Goal: Task Accomplishment & Management: Complete application form

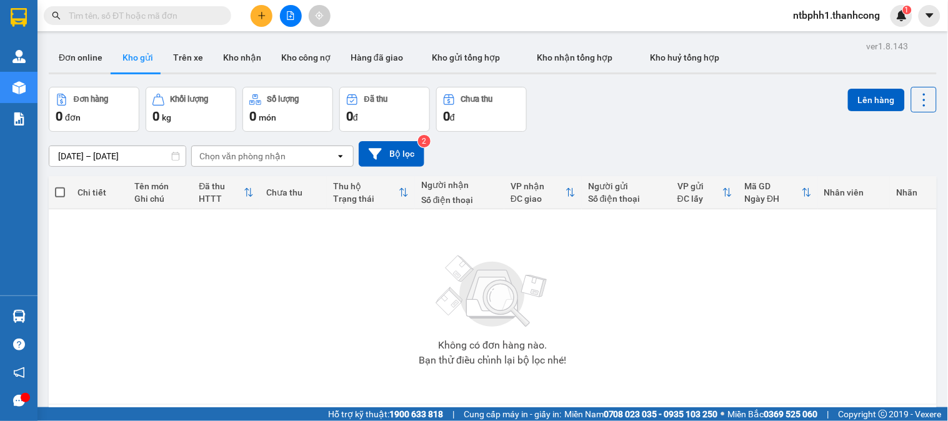
click at [258, 13] on icon "plus" at bounding box center [262, 15] width 9 height 9
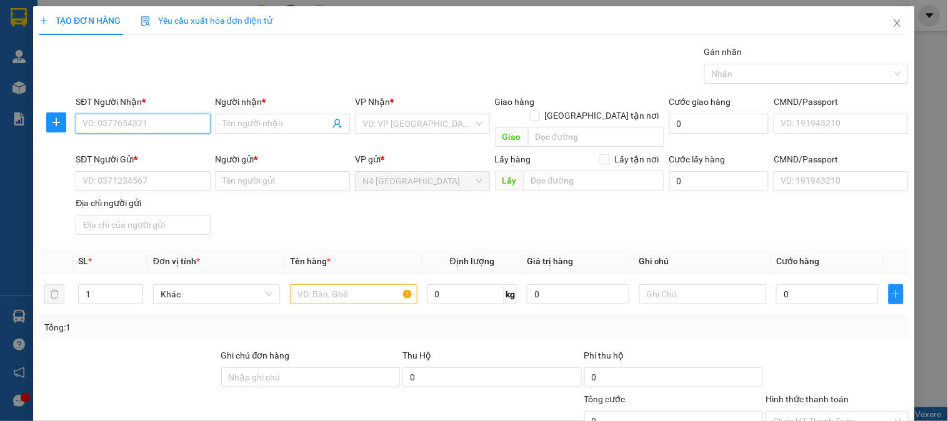
click at [169, 124] on input "SĐT Người Nhận *" at bounding box center [143, 124] width 134 height 20
paste input "0865919036"
type input "0865919036"
type input "Q"
type input "[PERSON_NAME]"
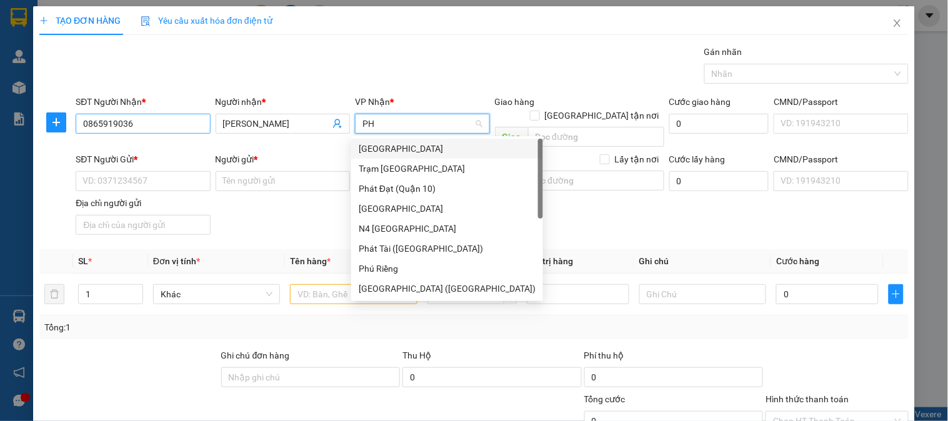
type input "PHÚ"
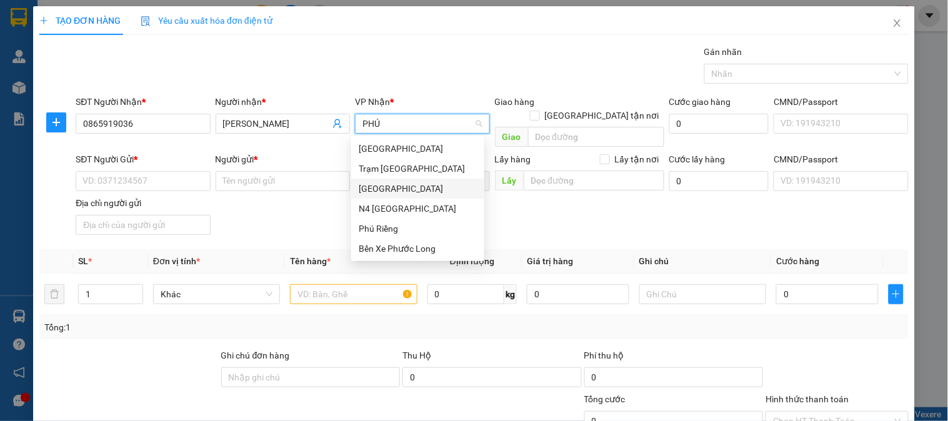
click at [383, 191] on div "[GEOGRAPHIC_DATA]" at bounding box center [418, 189] width 118 height 14
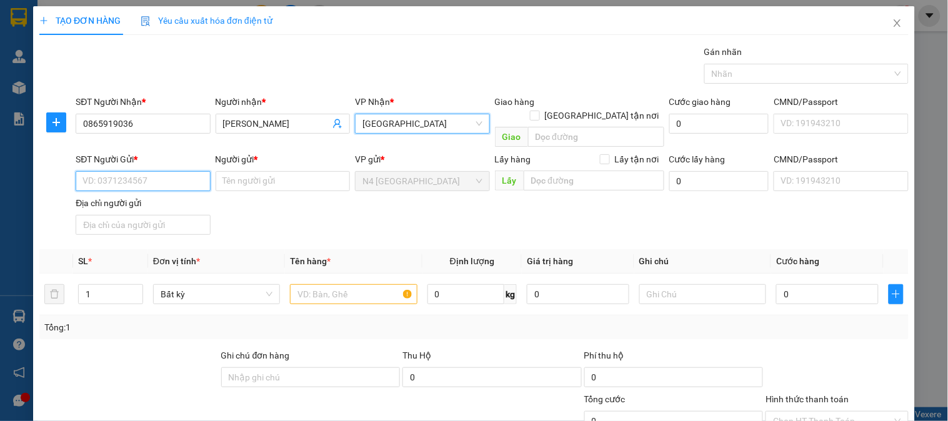
click at [123, 171] on input "SĐT Người Gửi *" at bounding box center [143, 181] width 134 height 20
paste input "0343786832"
type input "0343786832"
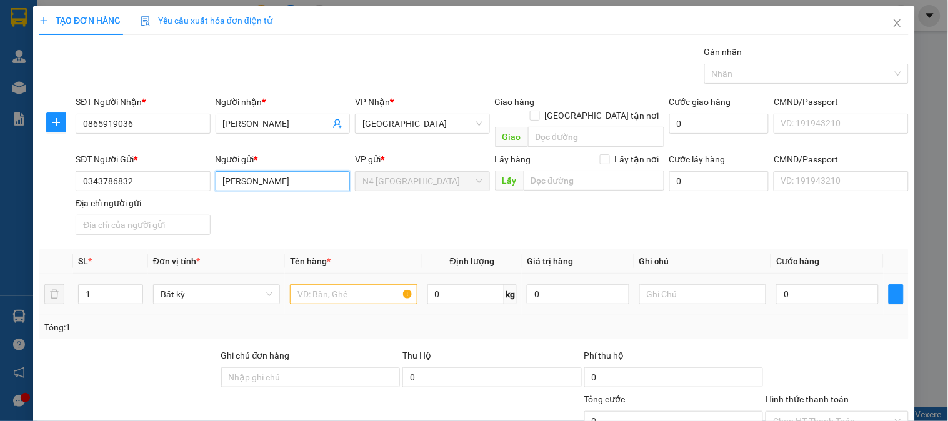
type input "[PERSON_NAME]"
click at [298, 284] on input "text" at bounding box center [353, 294] width 127 height 20
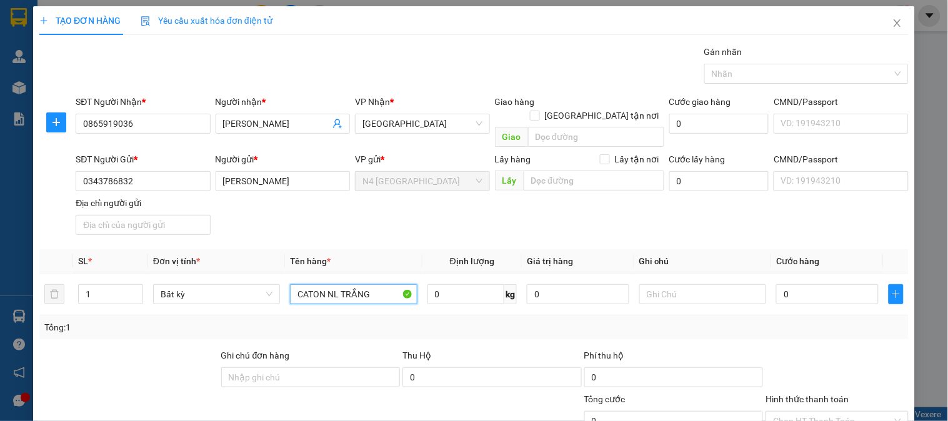
type input "CATON NL TRẮNG"
click at [439, 284] on input "10" at bounding box center [467, 294] width 78 height 20
type input "6"
click at [543, 321] on div "Tổng: 1" at bounding box center [473, 328] width 859 height 14
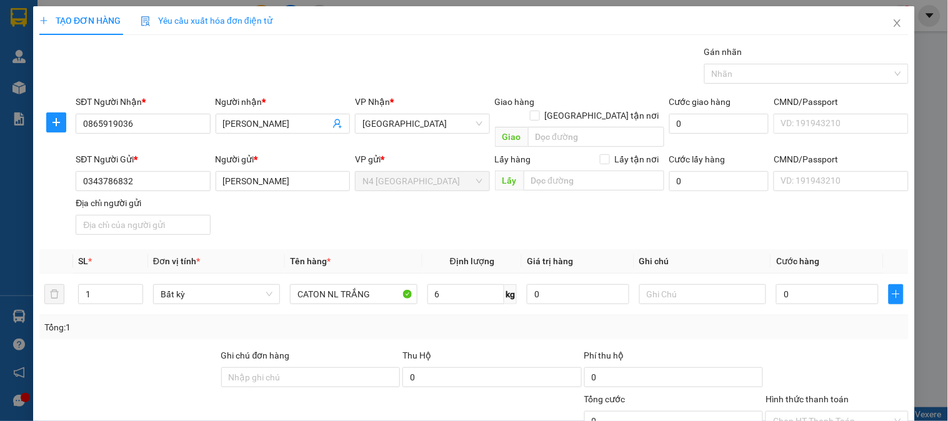
type input "40.000"
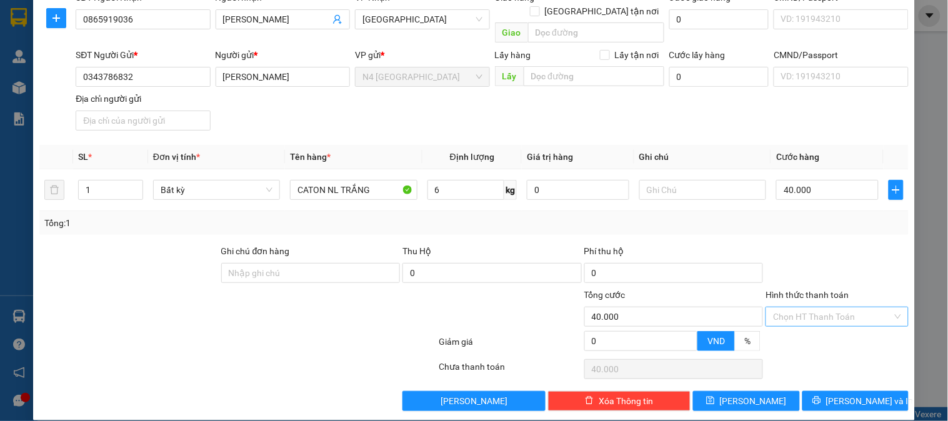
click at [786, 308] on input "Hình thức thanh toán" at bounding box center [832, 317] width 119 height 19
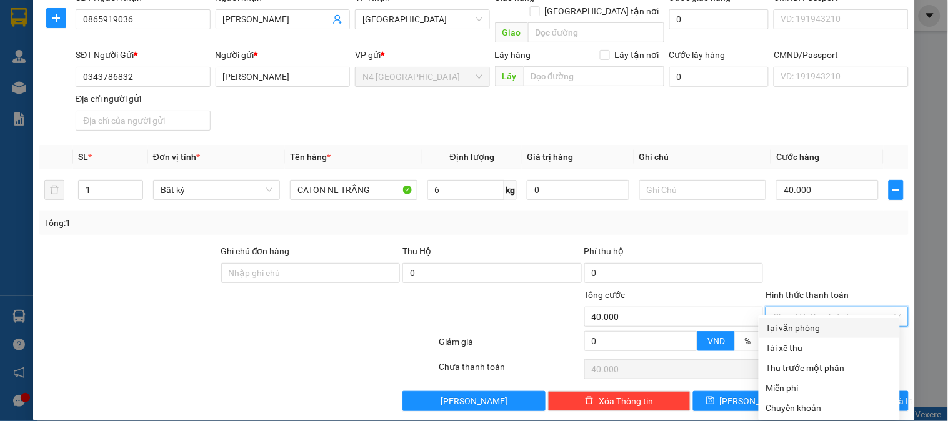
click at [801, 327] on div "Tại văn phòng" at bounding box center [829, 328] width 126 height 14
type input "0"
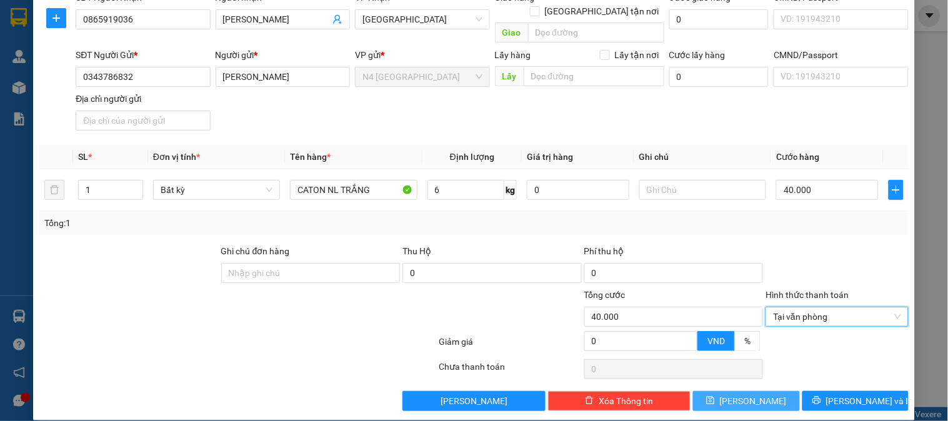
click at [714, 391] on button "[PERSON_NAME]" at bounding box center [746, 401] width 106 height 20
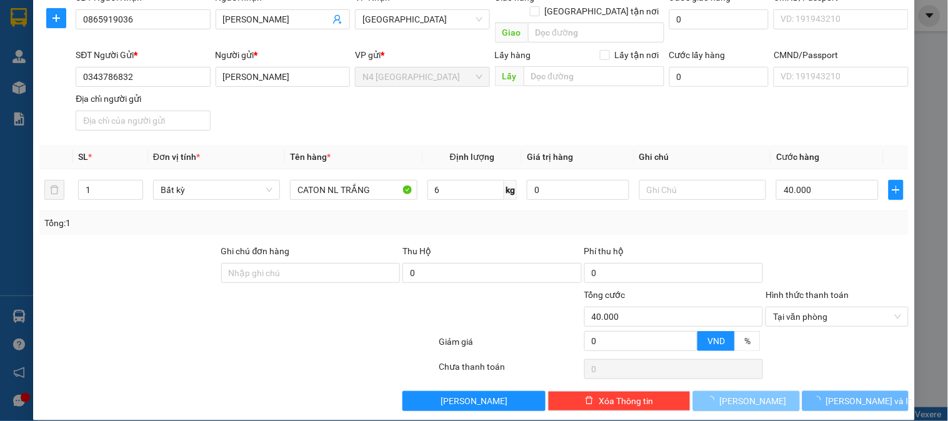
type input "0"
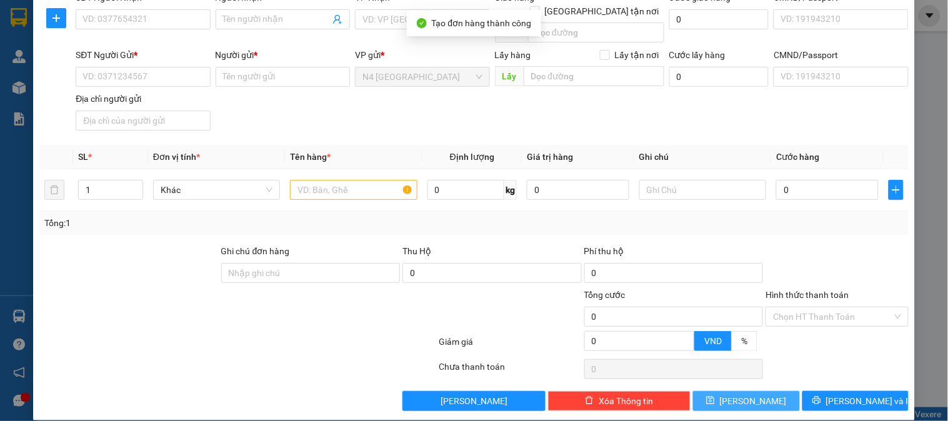
scroll to position [0, 0]
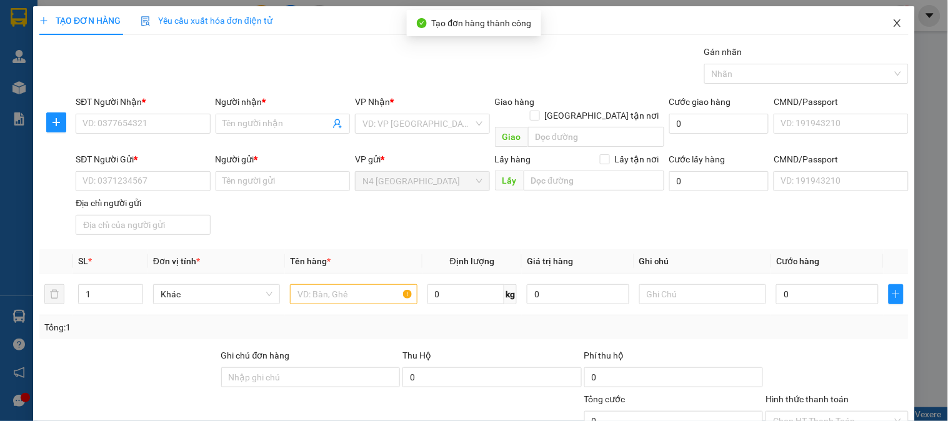
click at [893, 21] on icon "close" at bounding box center [898, 23] width 10 height 10
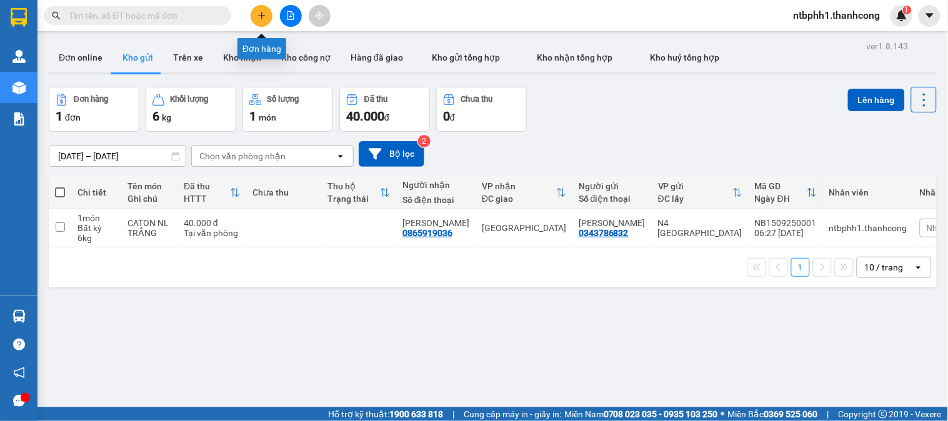
click at [260, 21] on button at bounding box center [262, 16] width 22 height 22
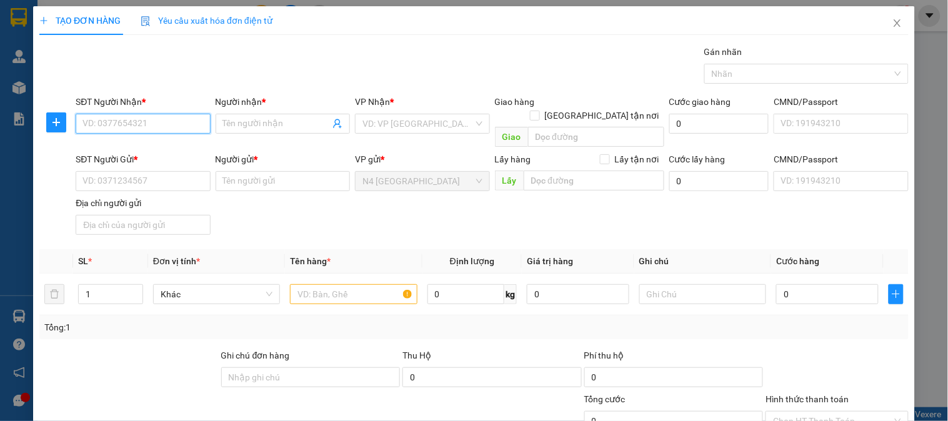
click at [125, 122] on input "SĐT Người Nhận *" at bounding box center [143, 124] width 134 height 20
paste input "0907972866"
type input "0907972866"
click at [231, 121] on input "Người nhận *" at bounding box center [276, 124] width 107 height 14
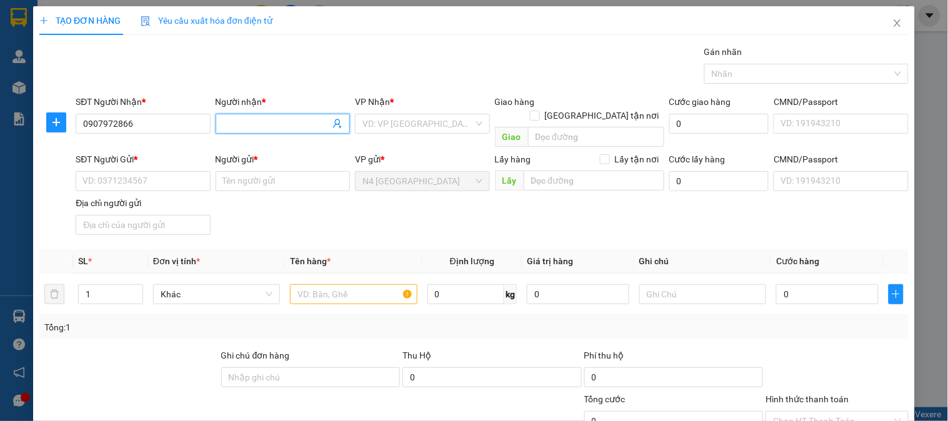
type input "X"
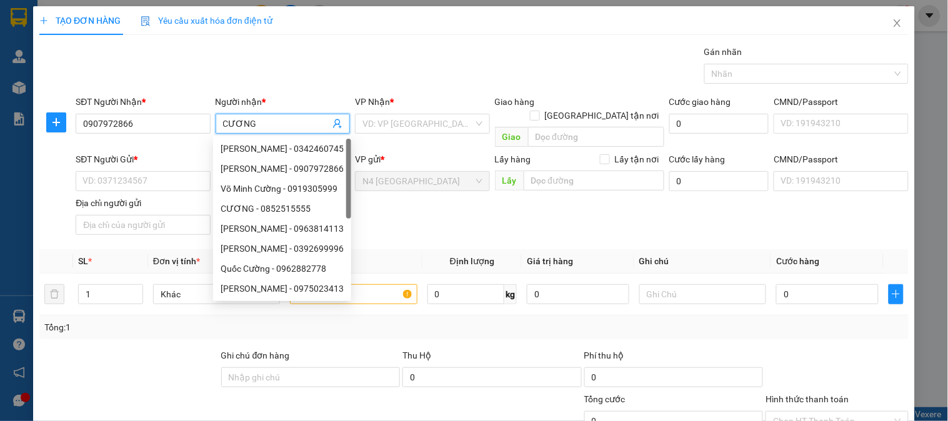
type input "CƯƠNG"
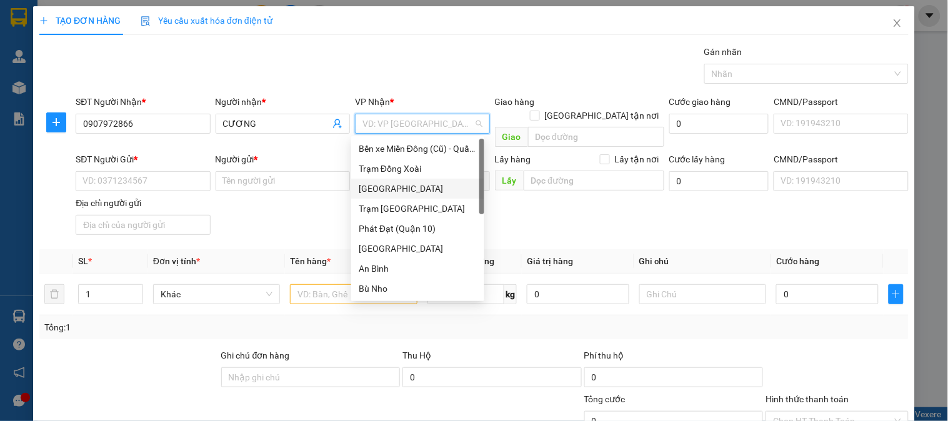
click at [408, 186] on div "[GEOGRAPHIC_DATA]" at bounding box center [418, 189] width 118 height 14
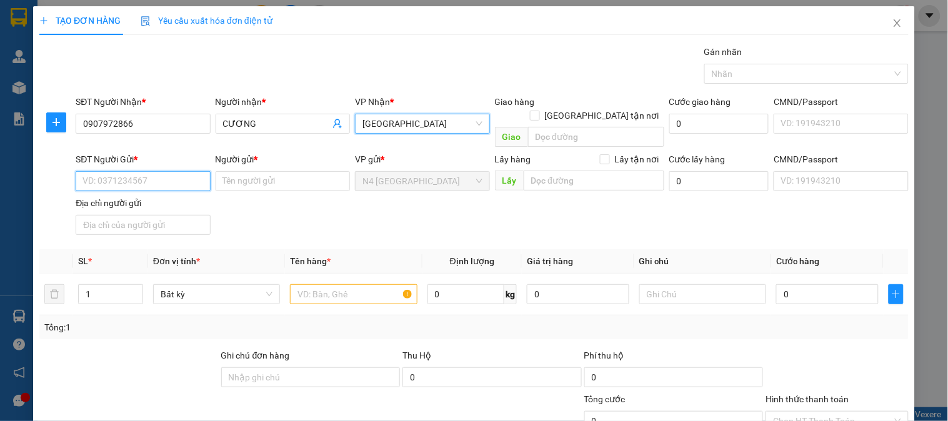
click at [128, 173] on input "SĐT Người Gửi *" at bounding box center [143, 181] width 134 height 20
paste input "0908392366"
type input "0908392366"
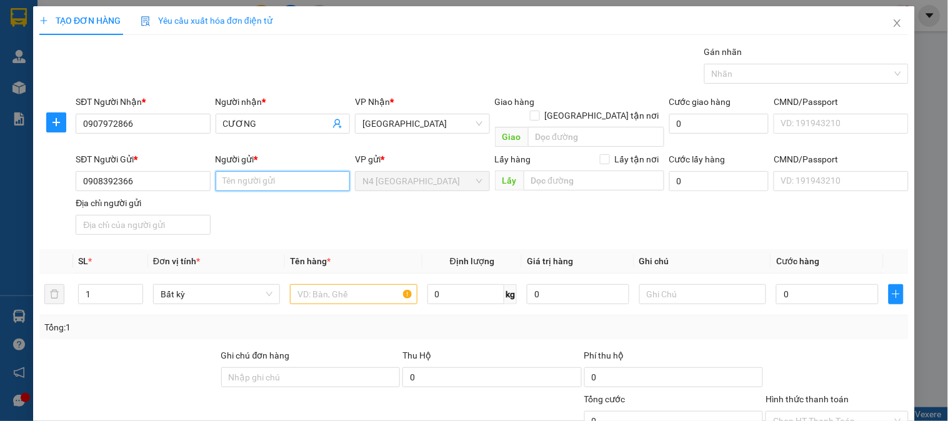
click at [244, 171] on input "Người gửi *" at bounding box center [283, 181] width 134 height 20
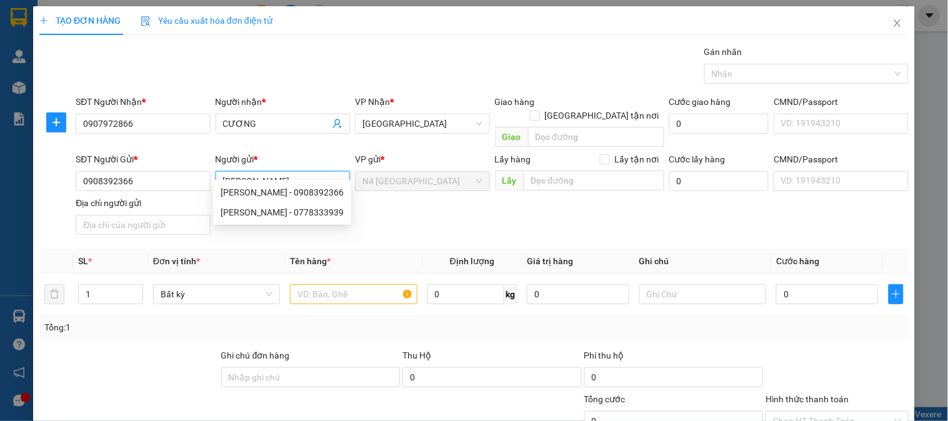
type input "NGUYỄN MINH HẬU"
click at [428, 204] on div "SĐT Người Gửi * 0908392366 Người gửi * NGUYỄN MINH HẬU VP gửi * N4 Bình Phước L…" at bounding box center [492, 197] width 838 height 88
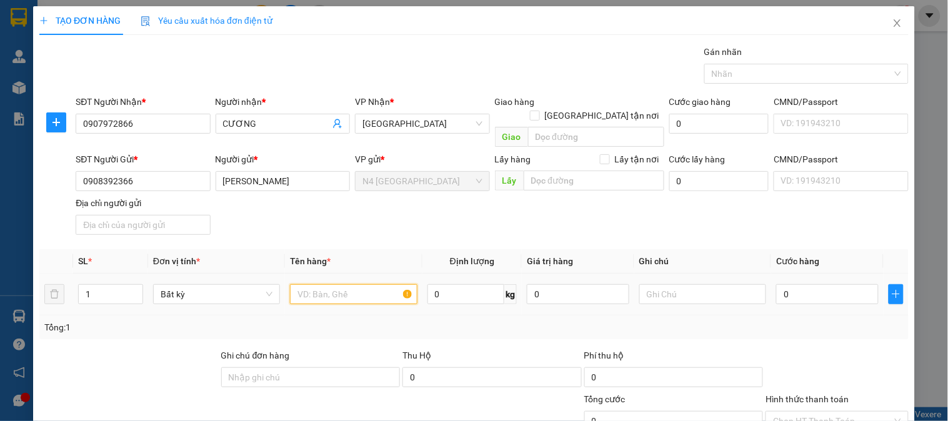
click at [333, 284] on input "text" at bounding box center [353, 294] width 127 height 20
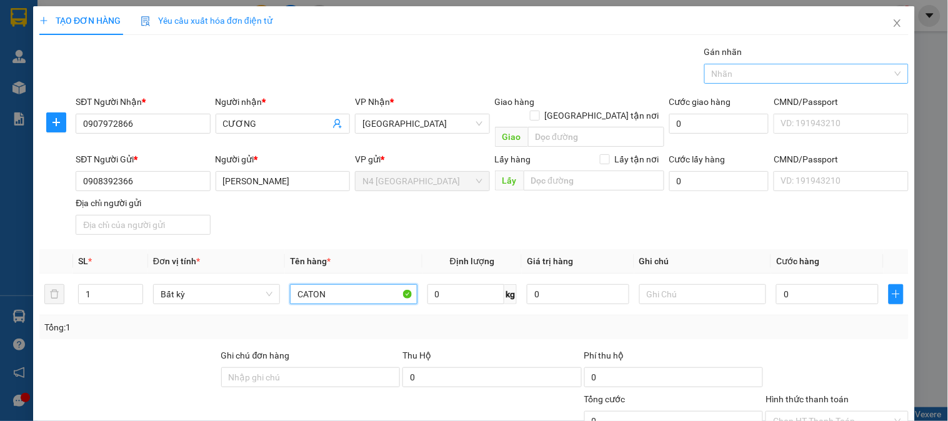
click at [735, 78] on div at bounding box center [801, 73] width 186 height 15
type input "CATON"
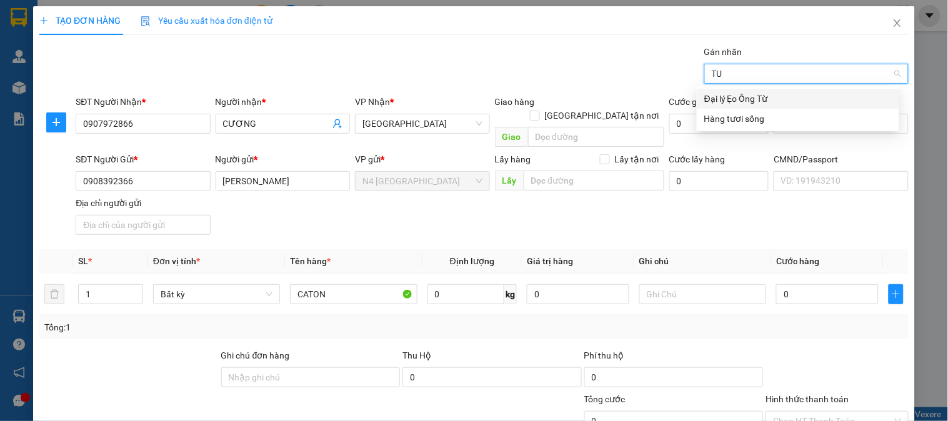
type input "TUO"
click at [753, 98] on div "Hàng tươi sống" at bounding box center [798, 99] width 188 height 14
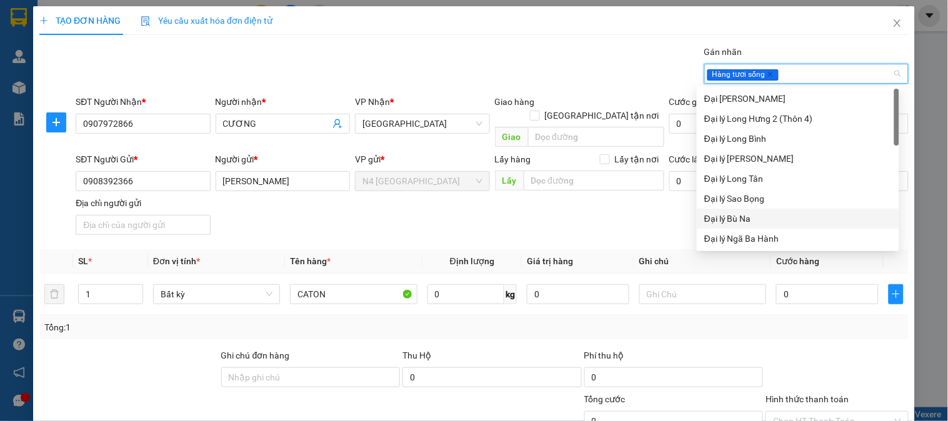
click at [645, 208] on div "SĐT Người Gửi * 0908392366 Người gửi * NGUYỄN MINH HẬU VP gửi * N4 Bình Phước L…" at bounding box center [492, 197] width 838 height 88
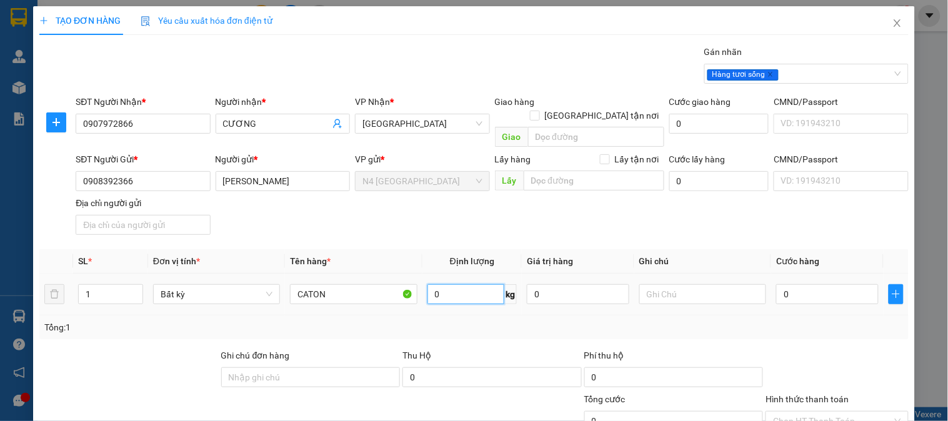
click at [459, 284] on input "0" at bounding box center [467, 294] width 78 height 20
type input "5"
click at [82, 285] on input "1" at bounding box center [111, 294] width 64 height 19
type input "40.000"
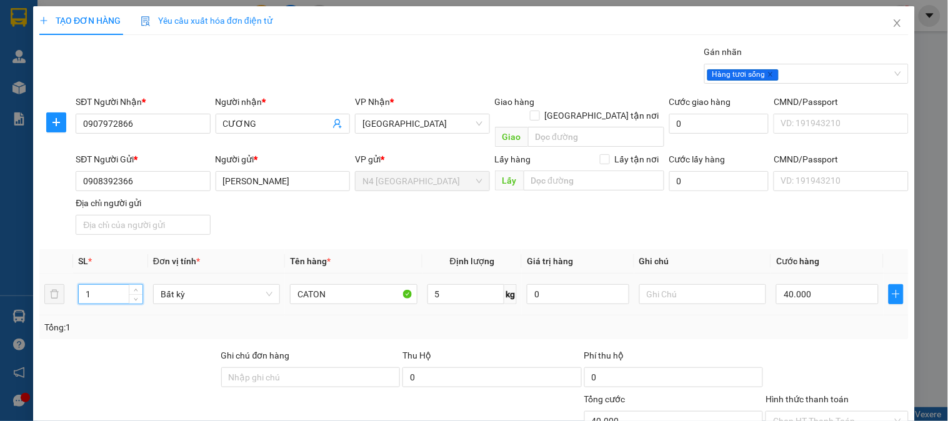
type input "40.000"
type input "2"
drag, startPoint x: 127, startPoint y: 328, endPoint x: 636, endPoint y: 338, distance: 509.5
click at [128, 329] on div "Transit Pickup Surcharge Ids Transit Deliver Surcharge Ids Transit Deliver Surc…" at bounding box center [473, 280] width 869 height 471
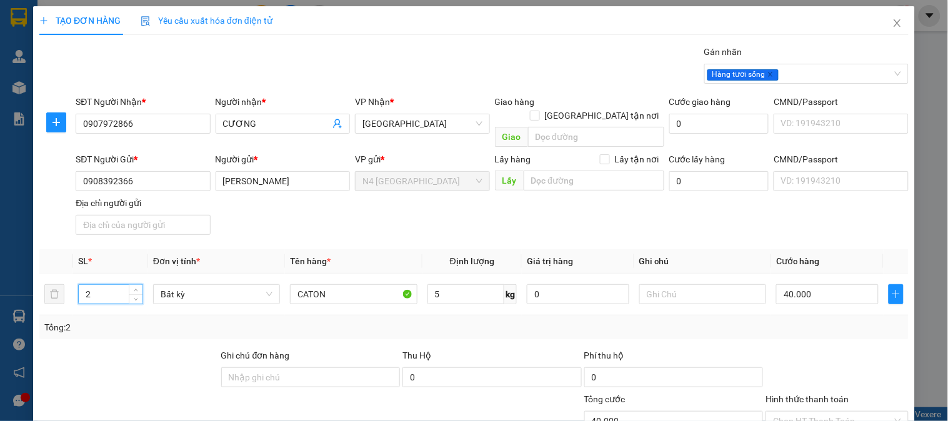
type input "80.000"
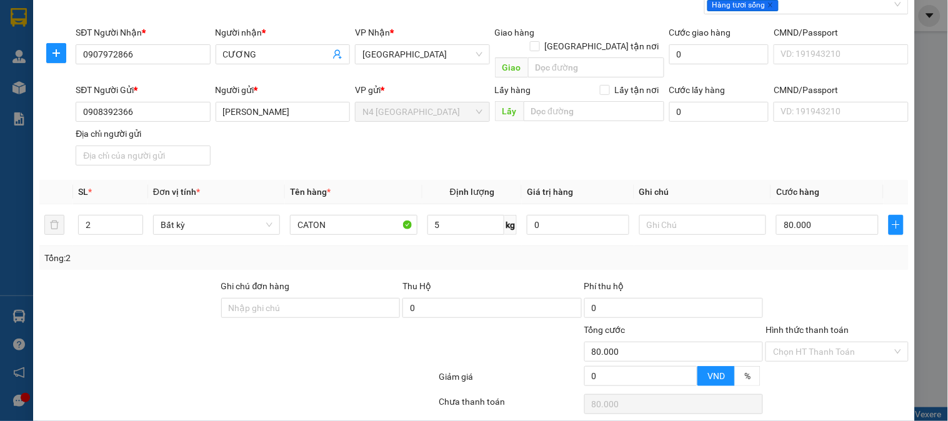
scroll to position [104, 0]
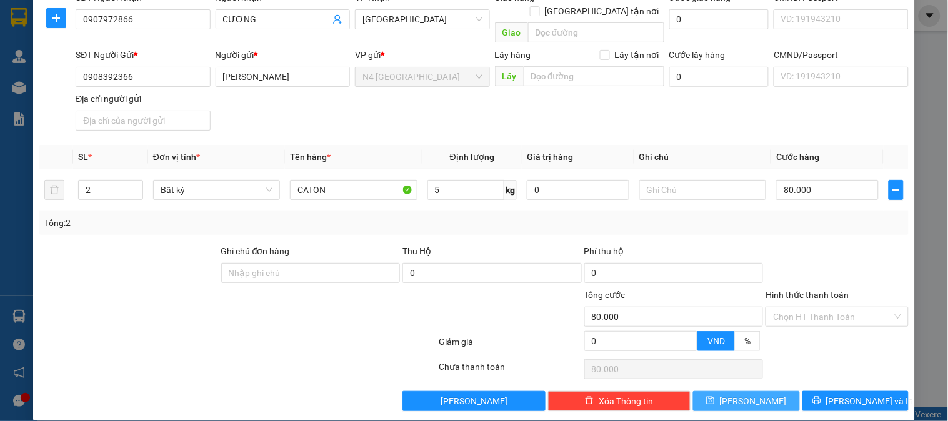
click at [734, 391] on button "[PERSON_NAME]" at bounding box center [746, 401] width 106 height 20
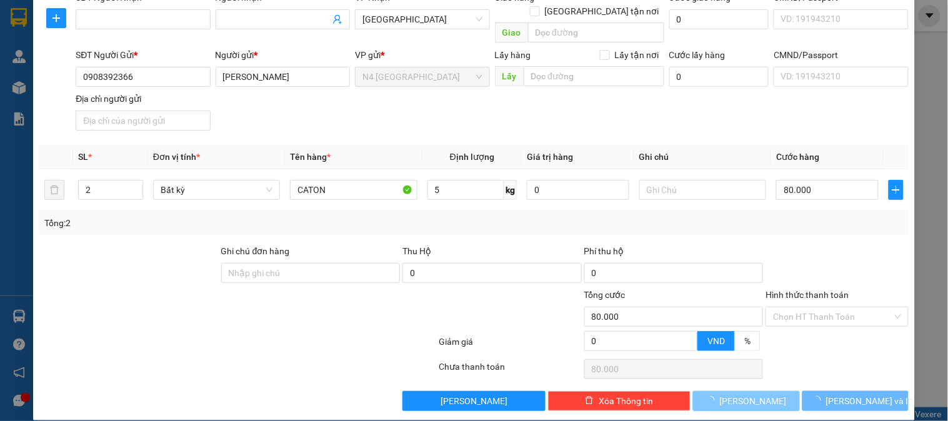
type input "1"
type input "0"
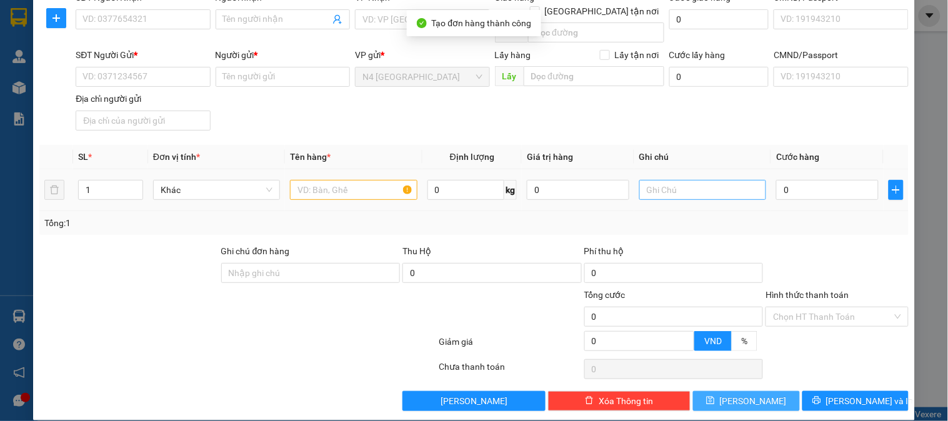
scroll to position [0, 0]
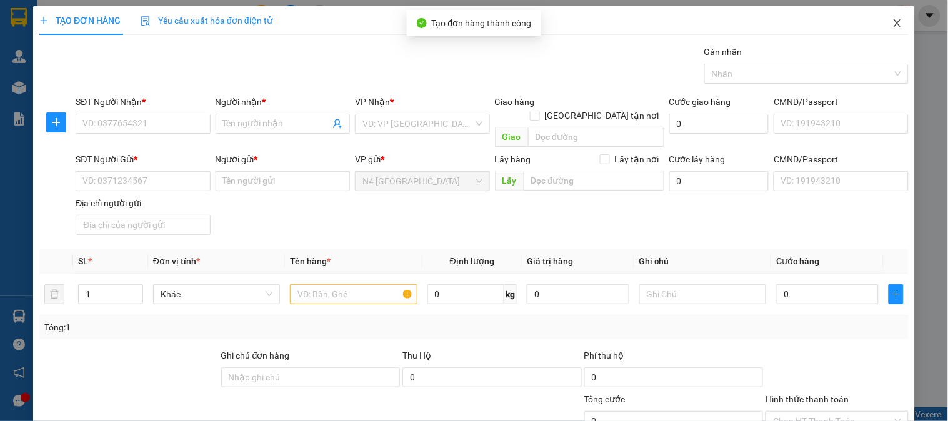
click at [894, 25] on icon "close" at bounding box center [897, 23] width 7 height 8
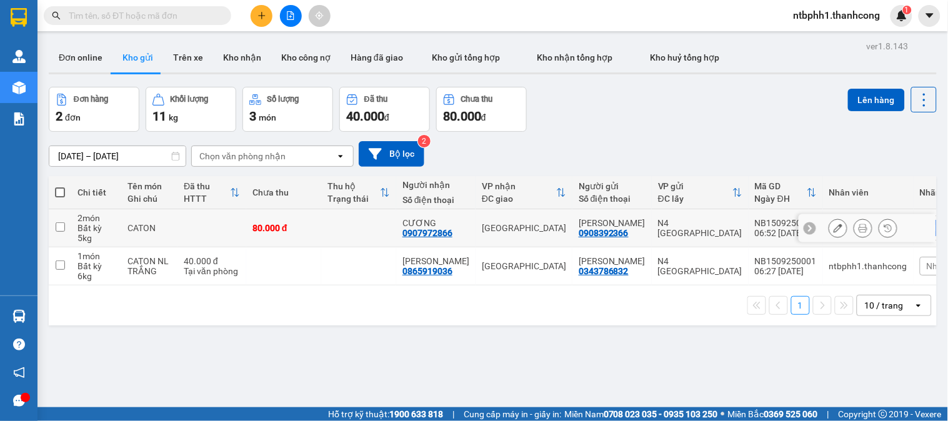
click at [59, 226] on input "checkbox" at bounding box center [60, 227] width 9 height 9
checkbox input "true"
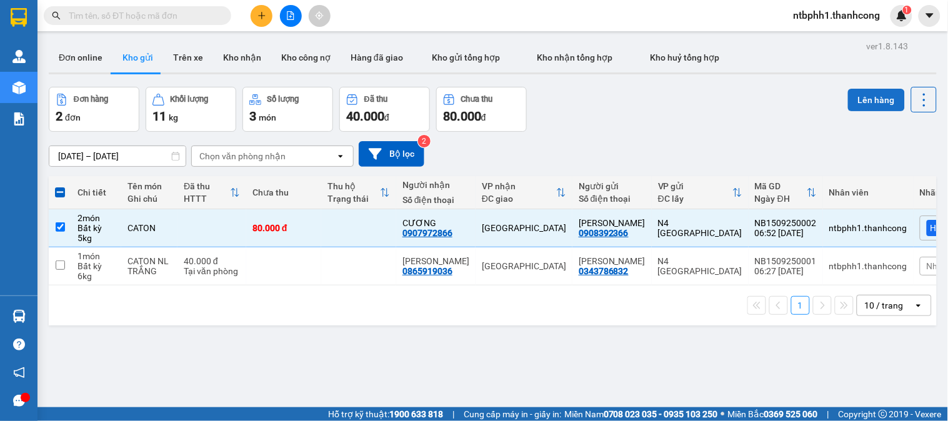
click at [848, 100] on button "Lên hàng" at bounding box center [876, 100] width 57 height 23
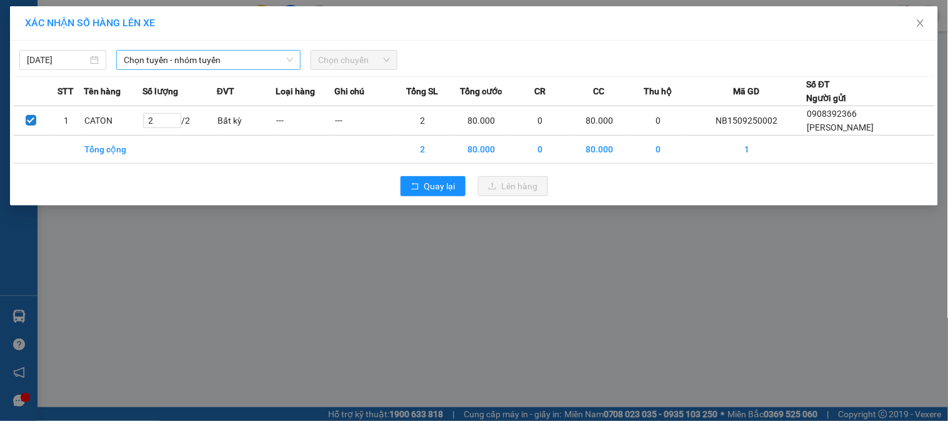
click at [233, 63] on span "Chọn tuyến - nhóm tuyến" at bounding box center [208, 60] width 169 height 19
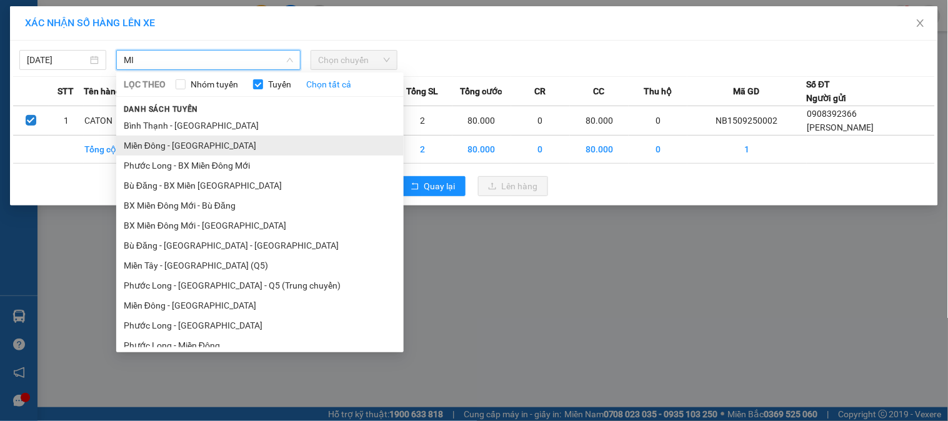
type input "MI"
click at [199, 150] on li "Miền Đông - Phước Long" at bounding box center [260, 146] width 288 height 20
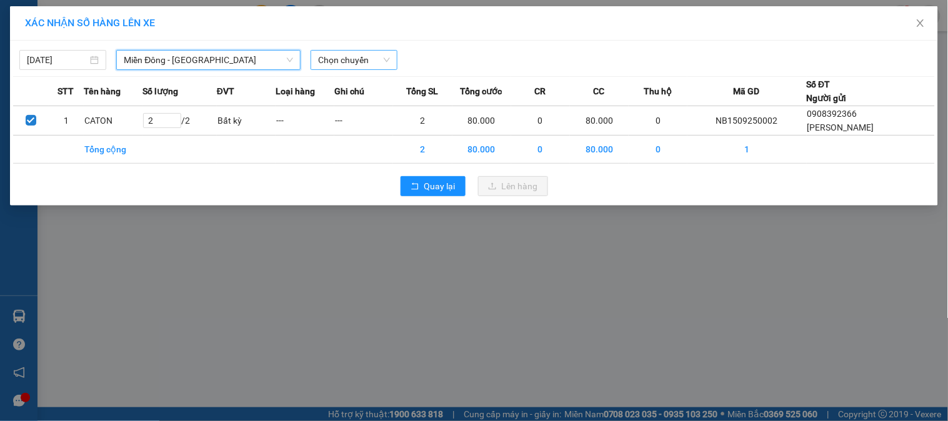
click at [344, 63] on span "Chọn chuyến" at bounding box center [354, 60] width 72 height 19
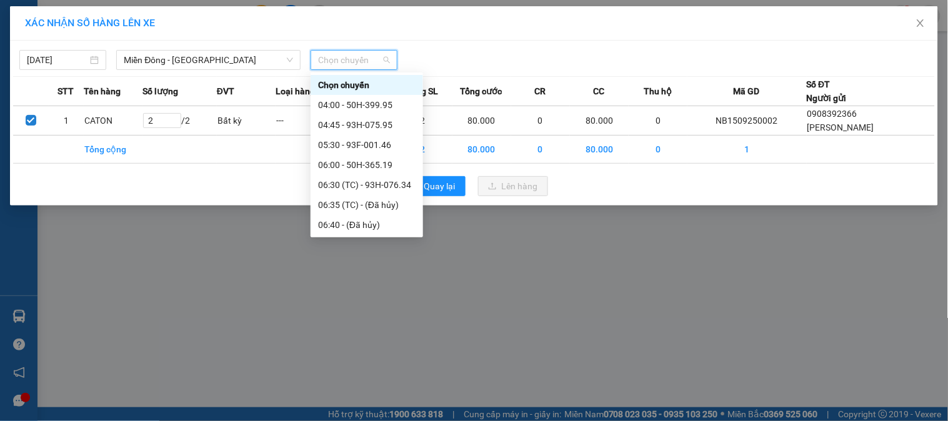
scroll to position [69, 0]
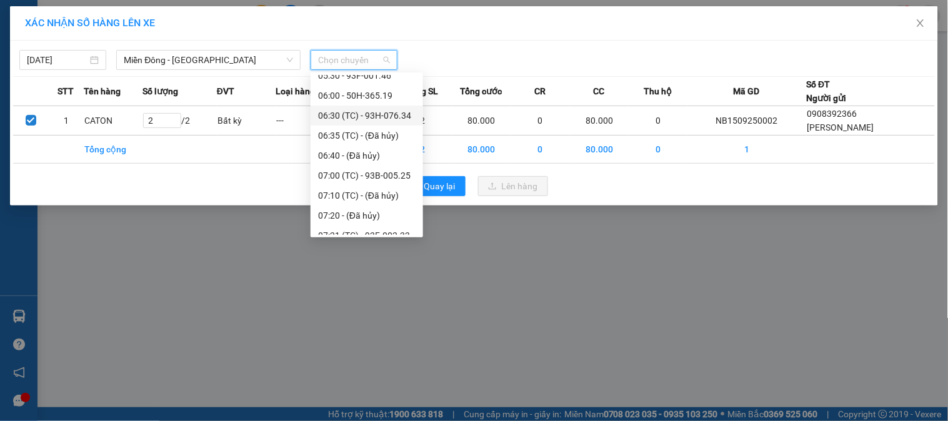
click at [391, 120] on div "06:30 (TC) - 93H-076.34" at bounding box center [367, 116] width 98 height 14
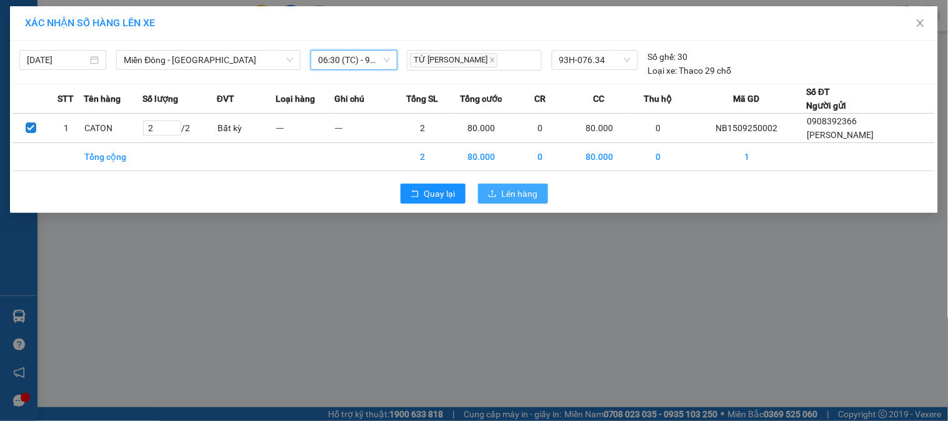
click at [504, 190] on span "Lên hàng" at bounding box center [520, 194] width 36 height 14
